Goal: Find specific page/section: Find specific page/section

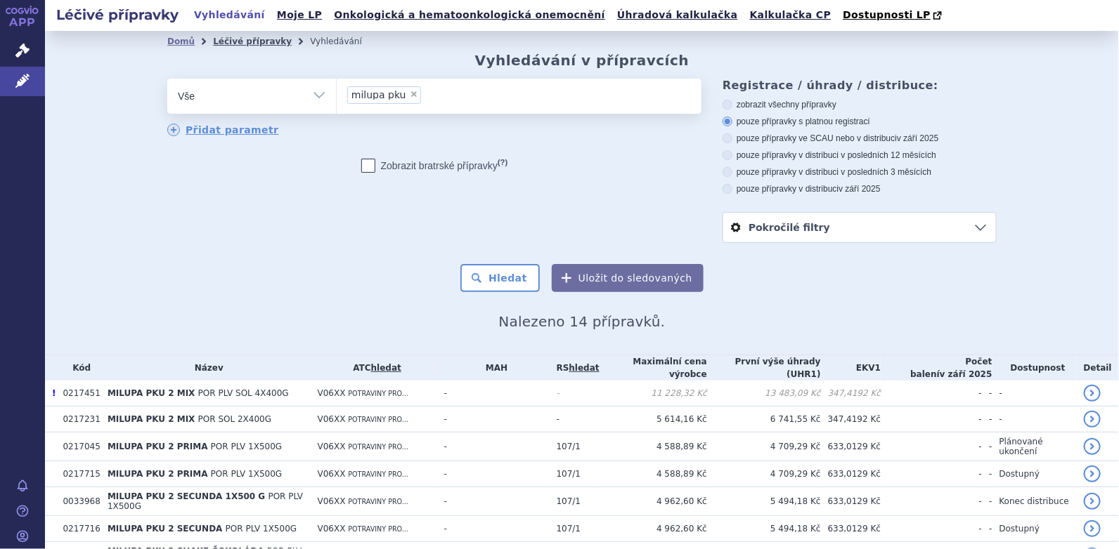
drag, startPoint x: 240, startPoint y: 41, endPoint x: 250, endPoint y: 42, distance: 9.9
click at [240, 41] on link "Léčivé přípravky" at bounding box center [252, 42] width 79 height 10
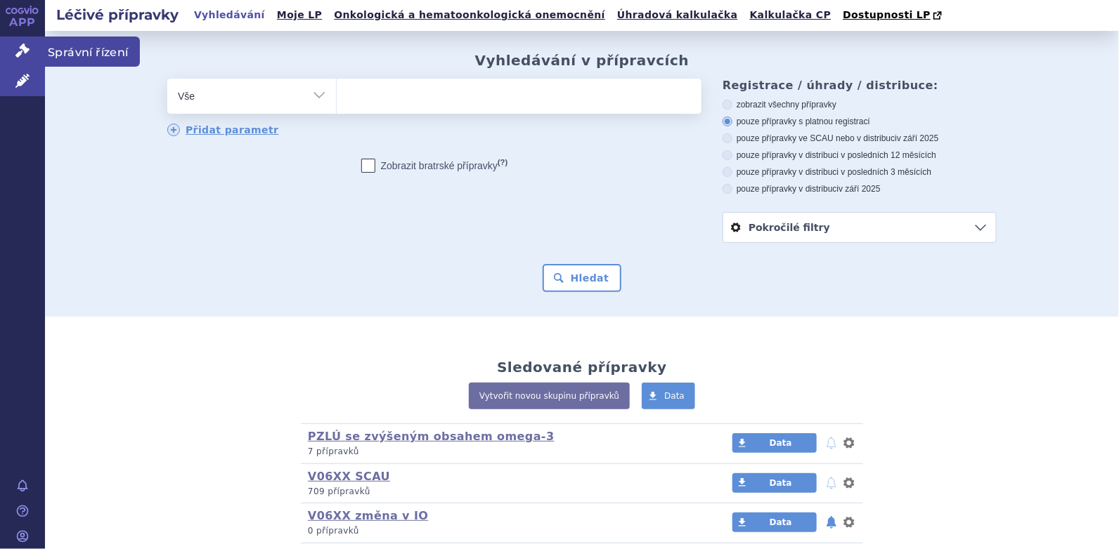
click at [19, 55] on icon at bounding box center [22, 51] width 14 height 14
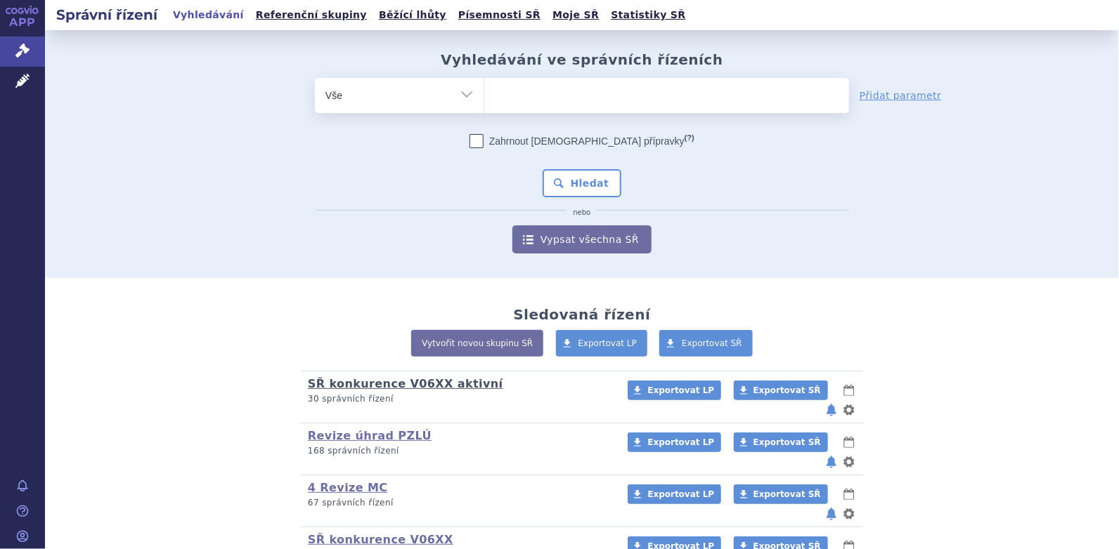
click at [432, 386] on link "SŘ konkurence V06XX aktivní" at bounding box center [405, 383] width 195 height 13
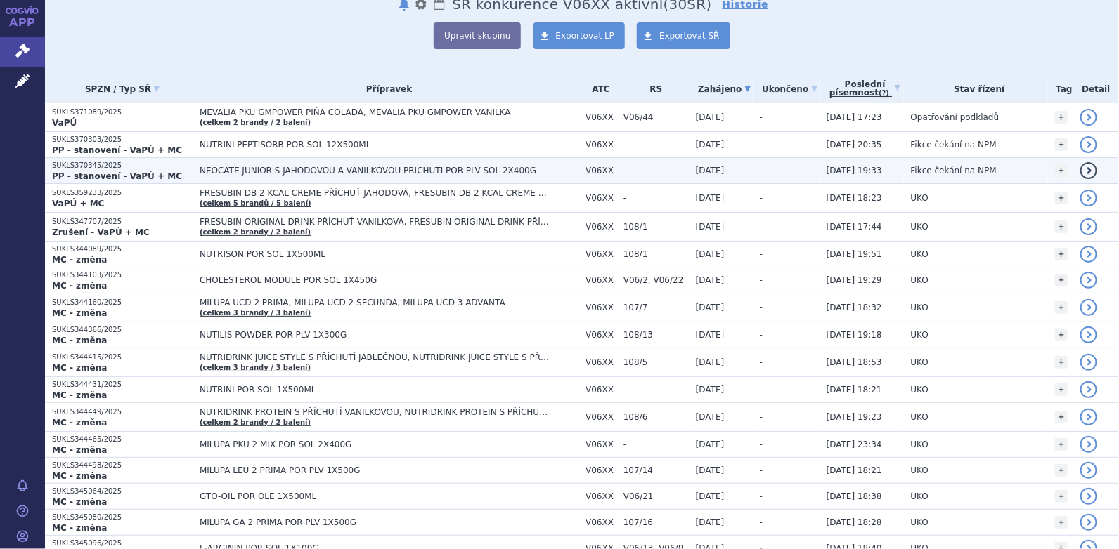
scroll to position [70, 0]
